Goal: Task Accomplishment & Management: Complete application form

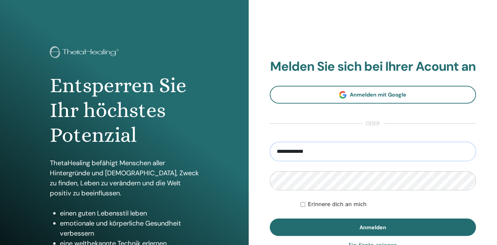
type input "**********"
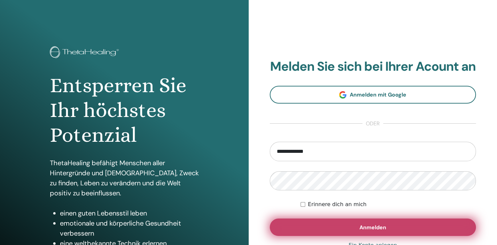
click at [366, 231] on span "Anmelden" at bounding box center [373, 227] width 27 height 7
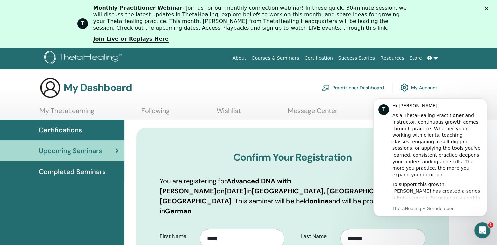
click at [471, 84] on div "My Dashboard Practitioner Dashboard My Account" at bounding box center [260, 87] width 474 height 21
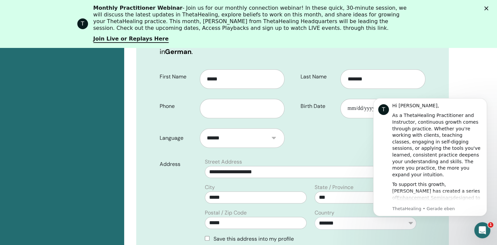
scroll to position [177, 0]
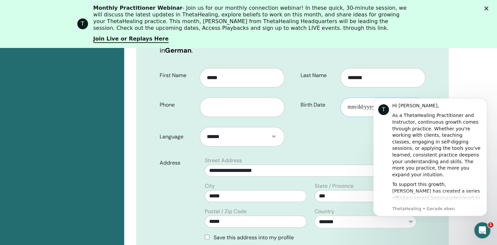
click at [354, 97] on input "Birth Date" at bounding box center [383, 106] width 85 height 19
type input "**********"
click at [485, 98] on button "Dismiss notification" at bounding box center [485, 100] width 9 height 9
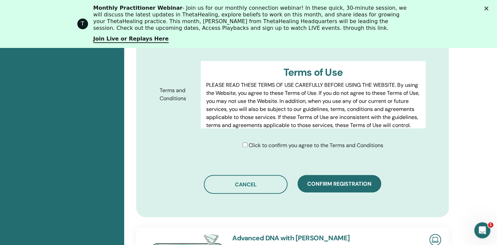
scroll to position [377, 0]
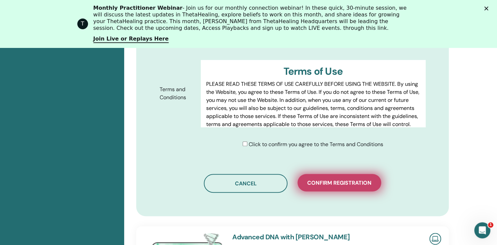
click at [348, 179] on span "Confirm registration" at bounding box center [339, 182] width 64 height 7
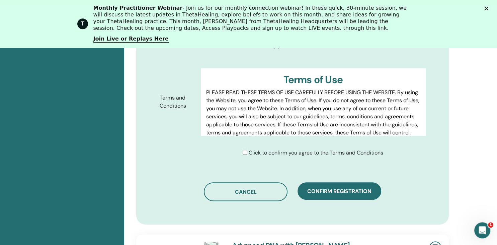
click at [487, 7] on div "Schließen" at bounding box center [488, 8] width 7 height 4
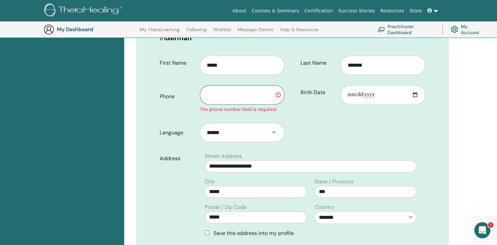
scroll to position [140, 0]
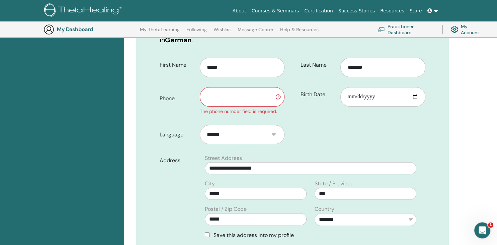
click at [235, 87] on input "text" at bounding box center [242, 96] width 85 height 19
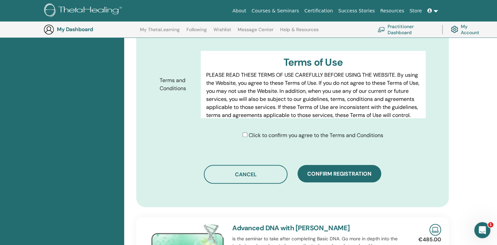
scroll to position [348, 0]
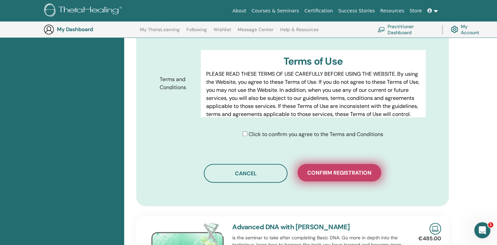
type input "**********"
click at [356, 169] on span "Confirm registration" at bounding box center [339, 172] width 64 height 7
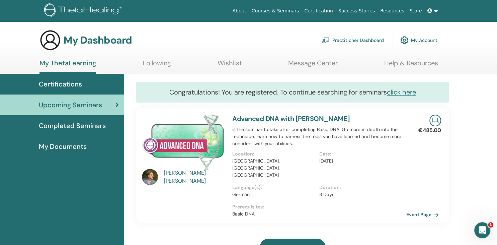
click at [434, 12] on link at bounding box center [433, 11] width 16 height 12
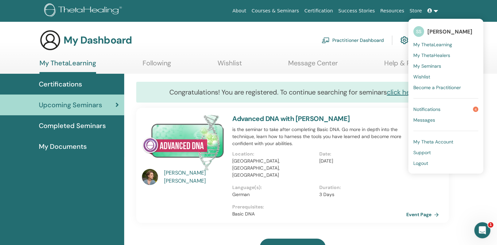
click at [428, 163] on span "Logout" at bounding box center [421, 163] width 15 height 6
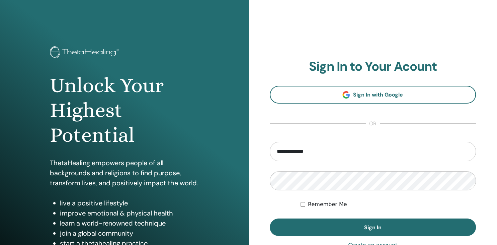
type input "**********"
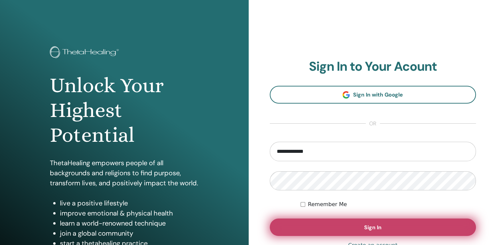
click at [359, 225] on button "Sign In" at bounding box center [373, 226] width 207 height 17
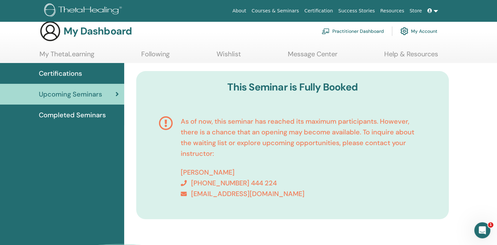
scroll to position [8, 0]
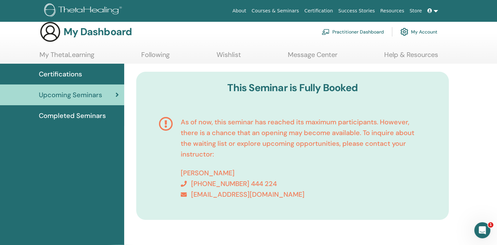
click at [436, 11] on link at bounding box center [433, 11] width 16 height 12
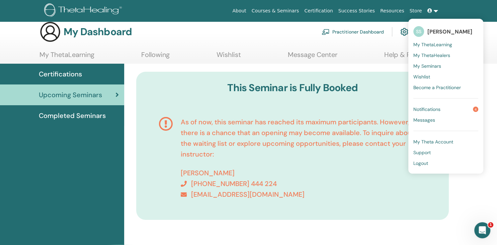
click at [425, 162] on span "Logout" at bounding box center [421, 163] width 15 height 6
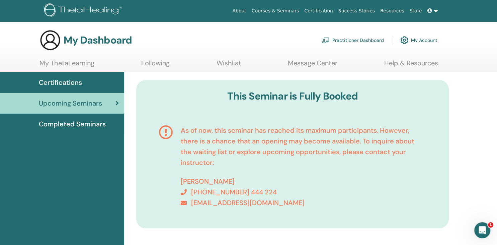
click at [425, 10] on link "Store" at bounding box center [416, 11] width 18 height 12
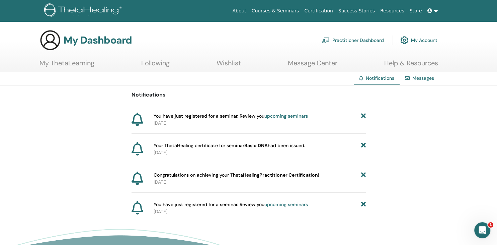
click at [281, 114] on link "upcoming seminars" at bounding box center [287, 116] width 44 height 6
click at [485, 228] on icon "Intercom-Nachrichtendienst öffnen" at bounding box center [481, 229] width 11 height 11
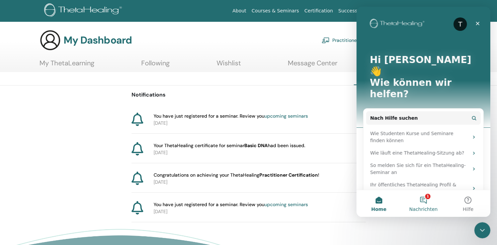
click at [425, 199] on button "1 Nachrichten" at bounding box center [423, 203] width 45 height 27
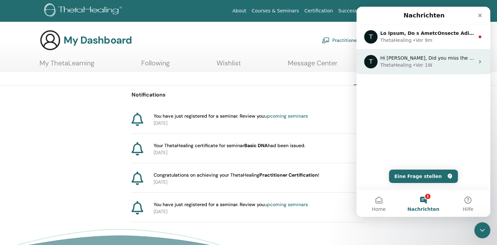
click at [480, 60] on icon "Intercom Messenger" at bounding box center [480, 61] width 5 height 5
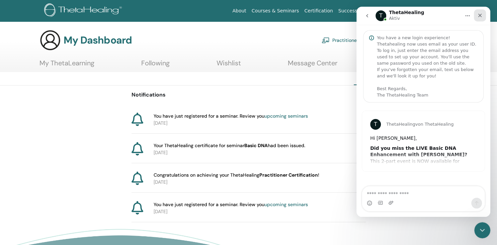
click at [480, 15] on icon "Schließen" at bounding box center [481, 16] width 4 height 4
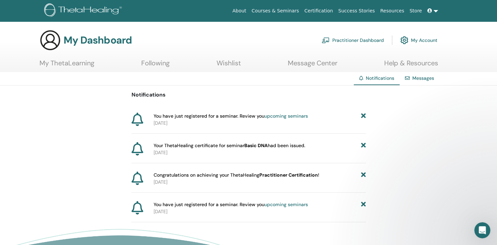
click at [419, 76] on link "Messages" at bounding box center [424, 78] width 22 height 6
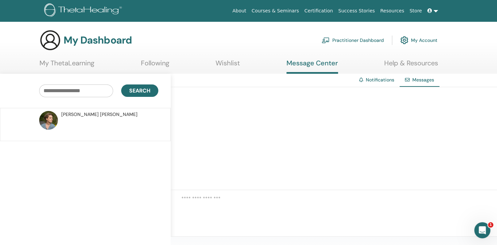
click at [385, 78] on link "Notifications" at bounding box center [380, 80] width 28 height 6
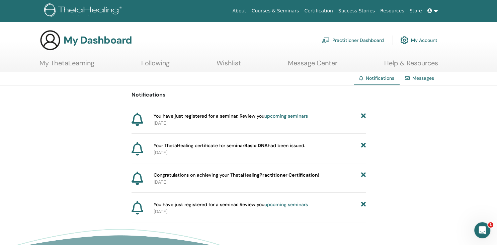
click at [165, 153] on p "[DATE]" at bounding box center [260, 152] width 212 height 7
click at [436, 10] on link at bounding box center [433, 11] width 16 height 12
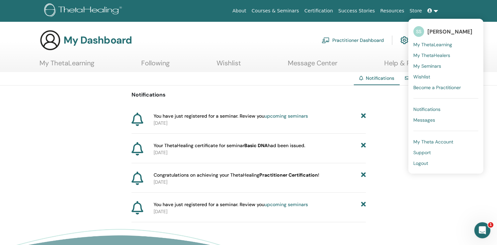
click at [422, 162] on span "Logout" at bounding box center [421, 163] width 15 height 6
